Goal: Understand process/instructions: Learn how to perform a task or action

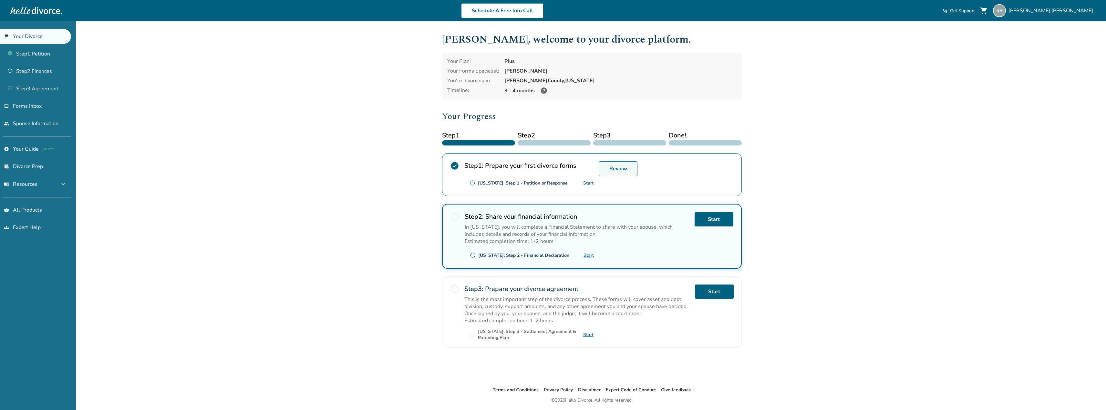
click at [615, 171] on link "Review" at bounding box center [618, 168] width 39 height 15
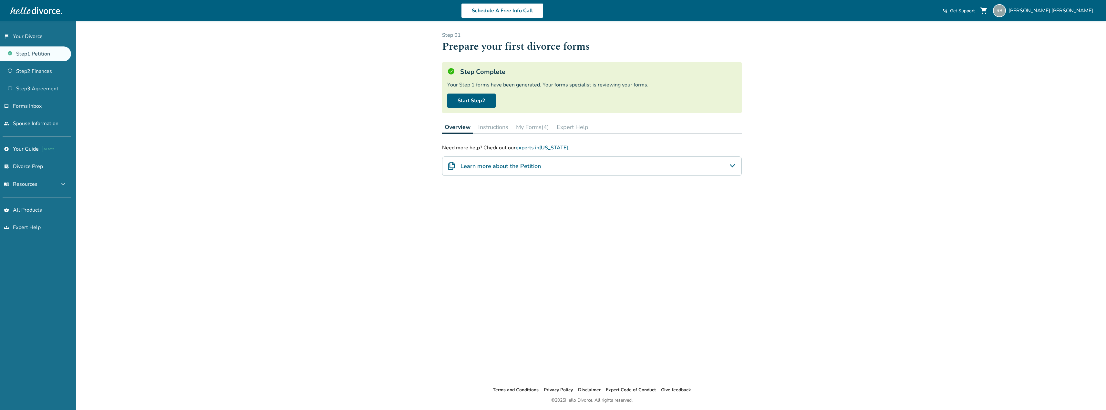
click at [490, 127] on button "Instructions" at bounding box center [493, 127] width 35 height 13
click at [539, 127] on button "My Forms (4)" at bounding box center [534, 127] width 38 height 13
